Goal: Information Seeking & Learning: Learn about a topic

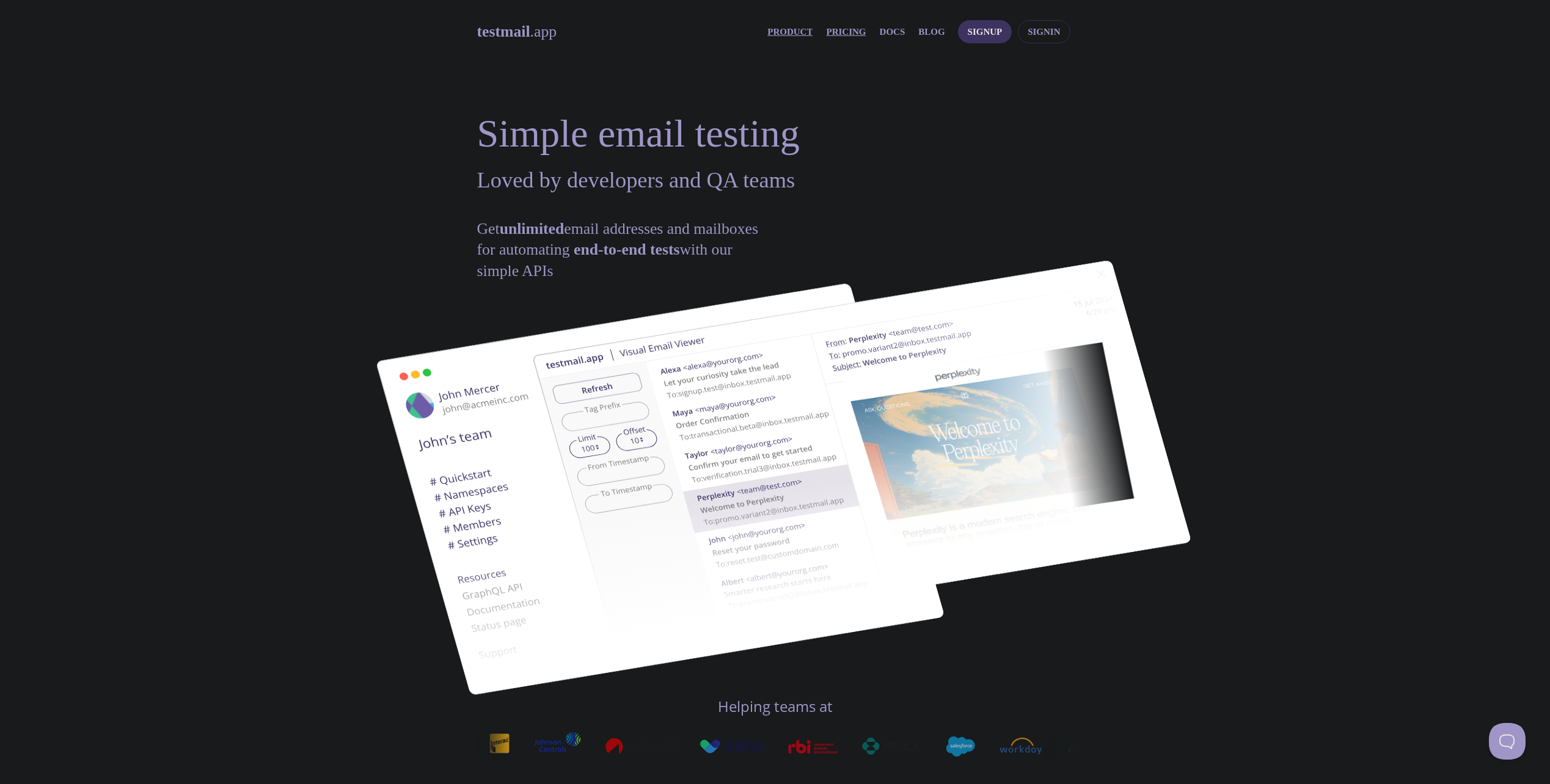
click at [865, 34] on link "Pricing" at bounding box center [845, 32] width 39 height 15
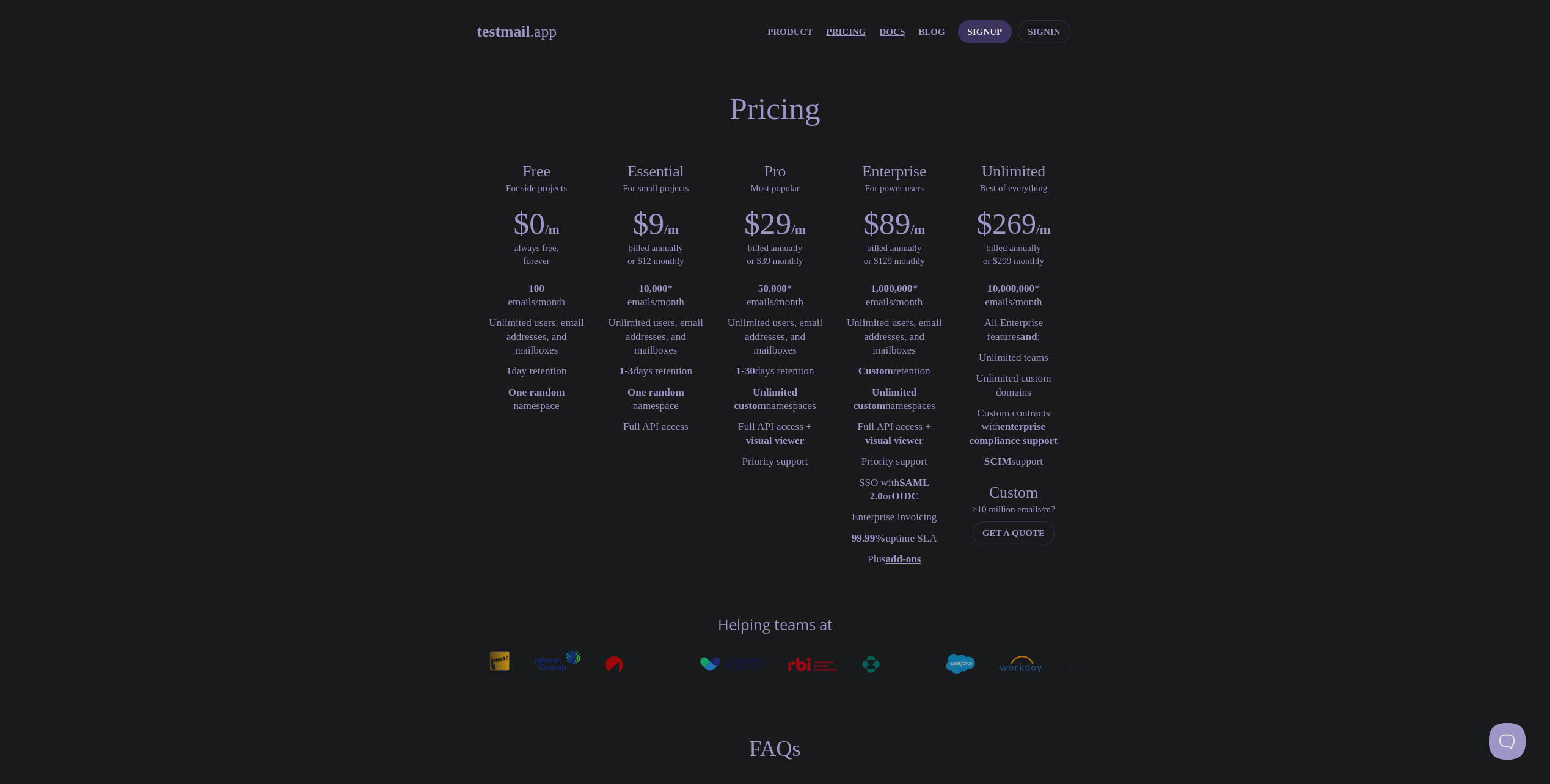
click at [894, 33] on link "Docs" at bounding box center [892, 32] width 26 height 15
click at [389, 384] on div "testmail .app Product Pricing Docs Blog Signup Signin Pricing Free For side pro…" at bounding box center [775, 785] width 1550 height 1545
click at [906, 29] on link "Docs" at bounding box center [892, 32] width 26 height 15
